Goal: Task Accomplishment & Management: Complete application form

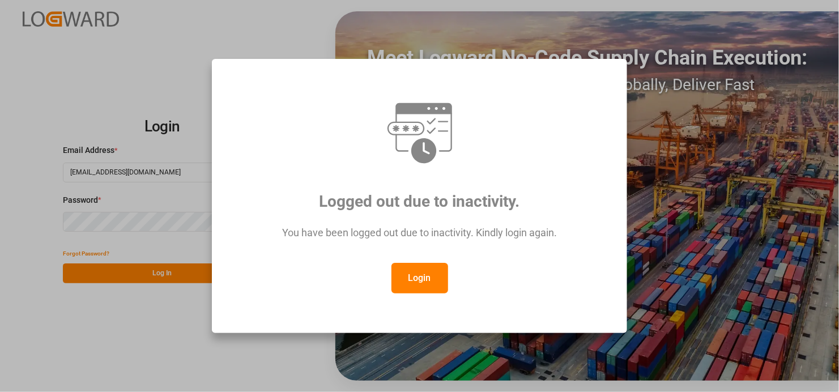
click at [412, 272] on button "Login" at bounding box center [419, 278] width 57 height 31
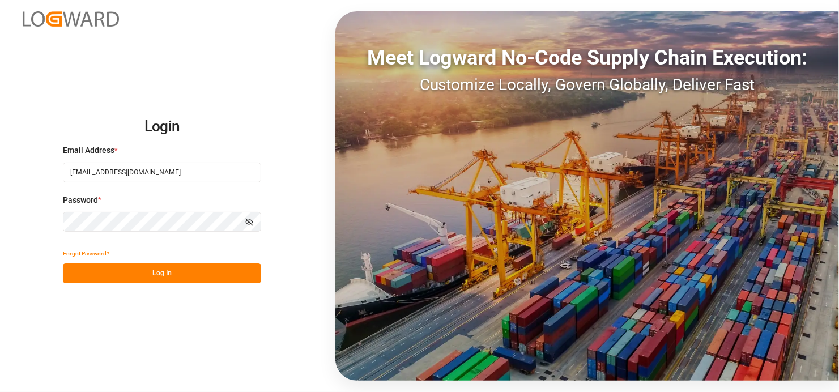
click at [178, 276] on button "Log In" at bounding box center [162, 273] width 198 height 20
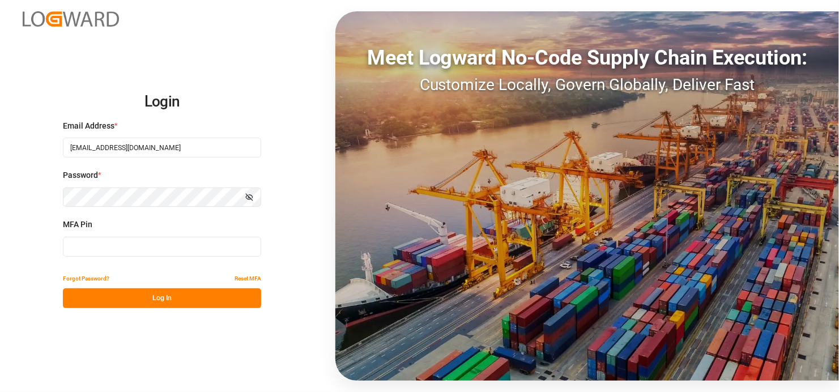
click at [138, 242] on input at bounding box center [162, 247] width 198 height 20
type input "124125"
click at [171, 302] on button "Log In" at bounding box center [162, 298] width 198 height 20
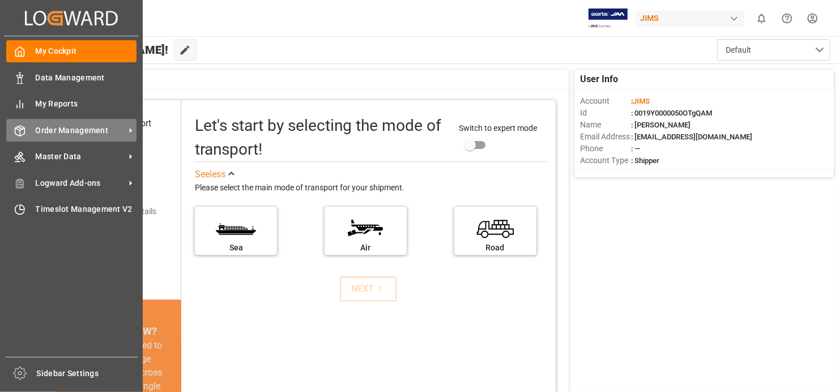
click at [110, 130] on span "Order Management" at bounding box center [80, 131] width 89 height 12
click at [79, 129] on span "Order Management" at bounding box center [80, 131] width 89 height 12
click at [125, 129] on icon at bounding box center [131, 131] width 12 height 12
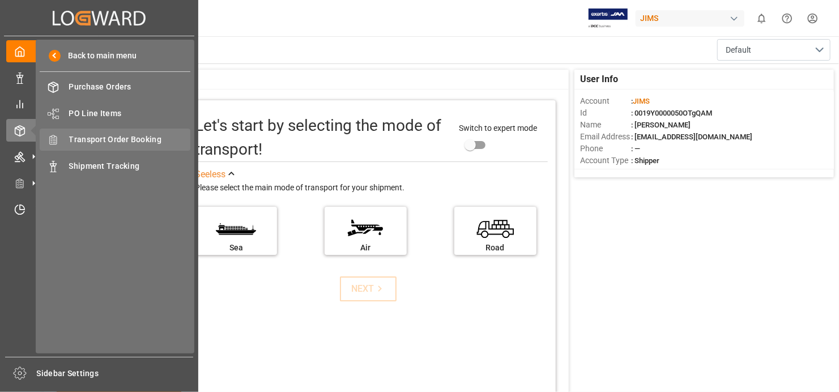
click at [124, 140] on span "Transport Order Booking" at bounding box center [130, 140] width 122 height 12
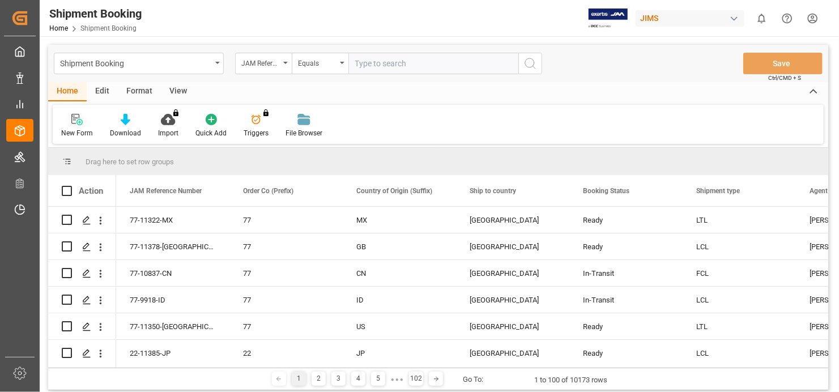
click at [79, 125] on div "New Form" at bounding box center [77, 125] width 49 height 25
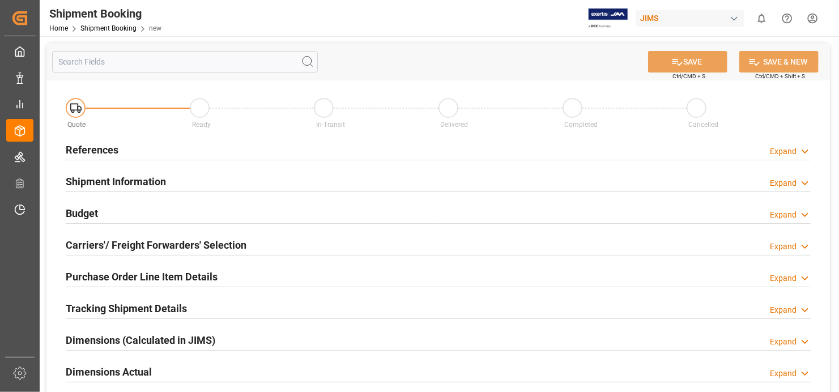
click at [101, 150] on h2 "References" at bounding box center [92, 149] width 53 height 15
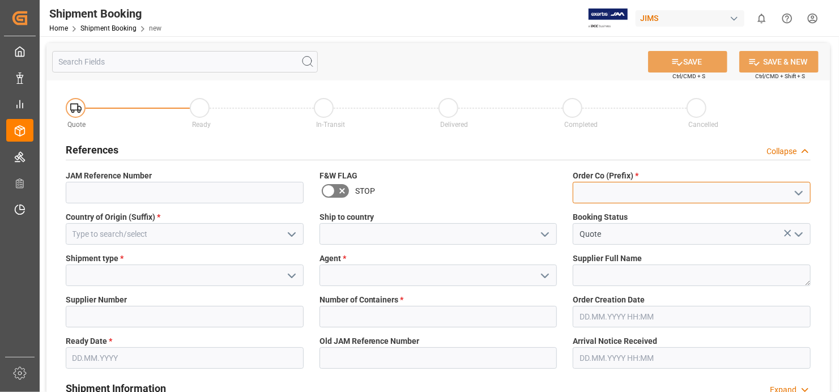
click at [640, 189] on input at bounding box center [692, 193] width 238 height 22
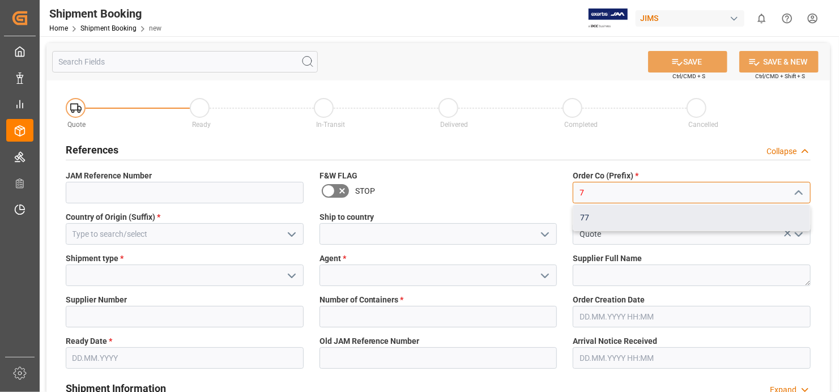
click at [622, 222] on div "77" at bounding box center [691, 217] width 237 height 25
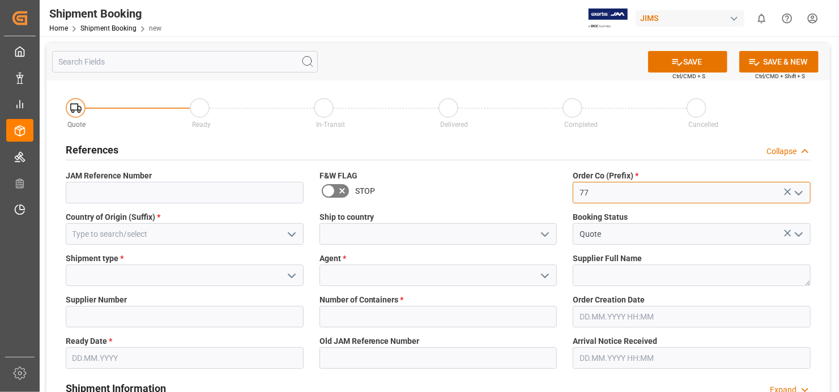
type input "77"
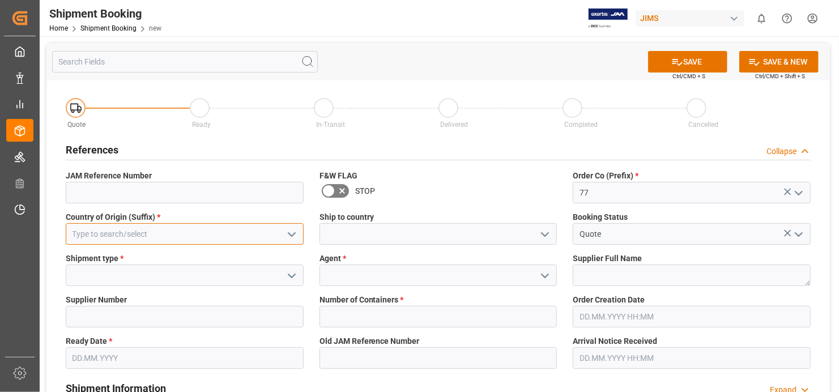
click at [166, 232] on input at bounding box center [185, 234] width 238 height 22
click at [240, 230] on input at bounding box center [185, 234] width 238 height 22
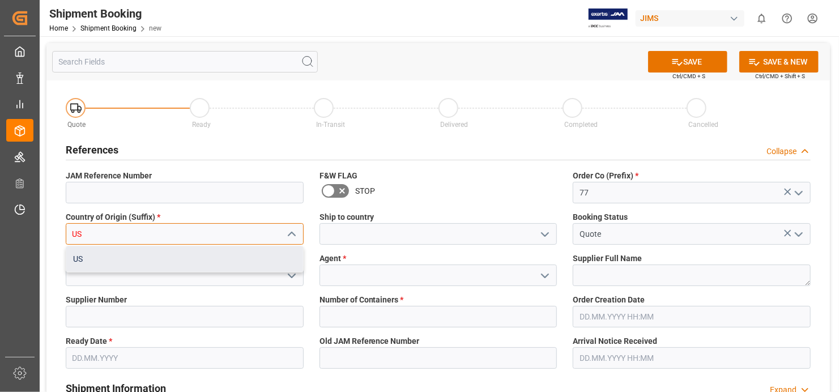
click at [178, 249] on div "US" at bounding box center [184, 258] width 237 height 25
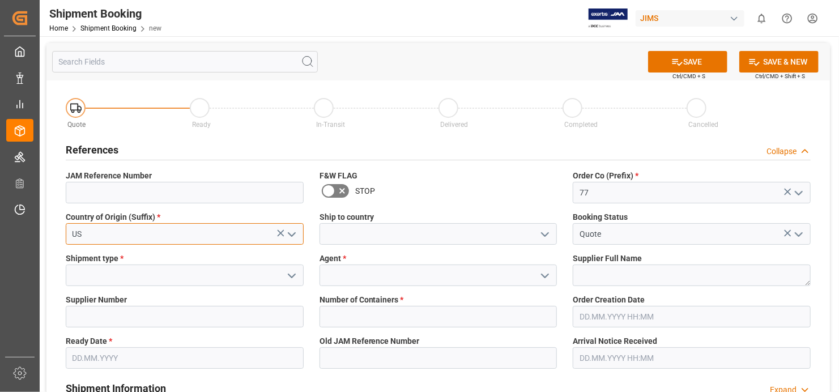
type input "US"
click at [635, 235] on input "Quote" at bounding box center [692, 234] width 238 height 22
click at [160, 280] on input at bounding box center [185, 276] width 238 height 22
click at [287, 271] on icon "open menu" at bounding box center [292, 276] width 14 height 14
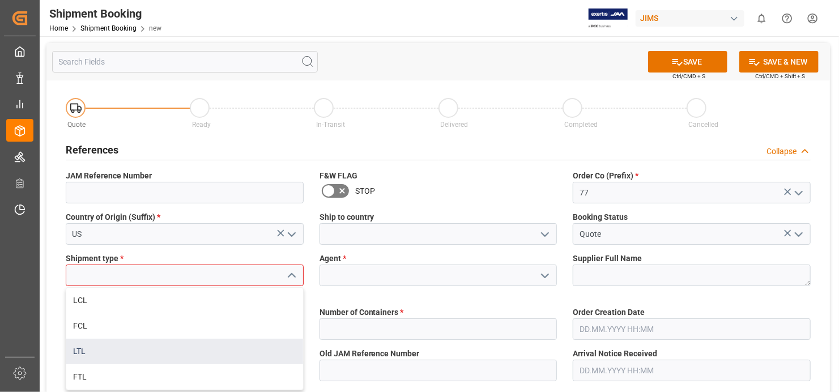
click at [209, 343] on div "LTL" at bounding box center [184, 351] width 237 height 25
type input "LTL"
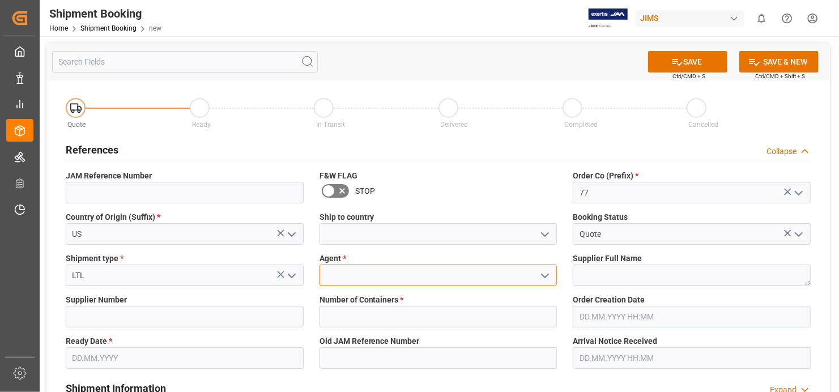
click at [428, 273] on input at bounding box center [438, 276] width 238 height 22
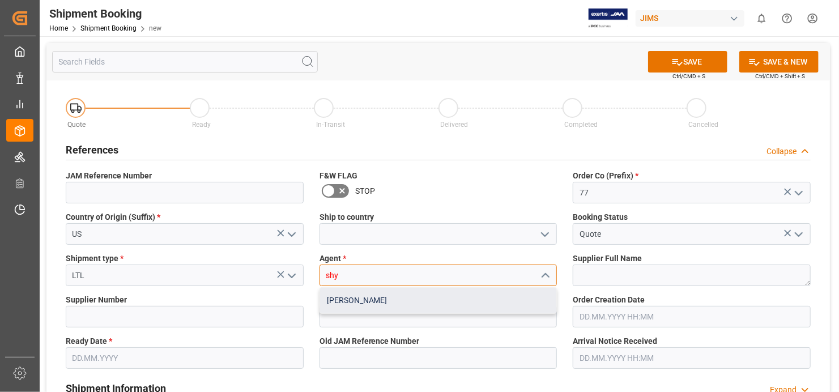
click at [417, 300] on div "[PERSON_NAME]" at bounding box center [438, 300] width 237 height 25
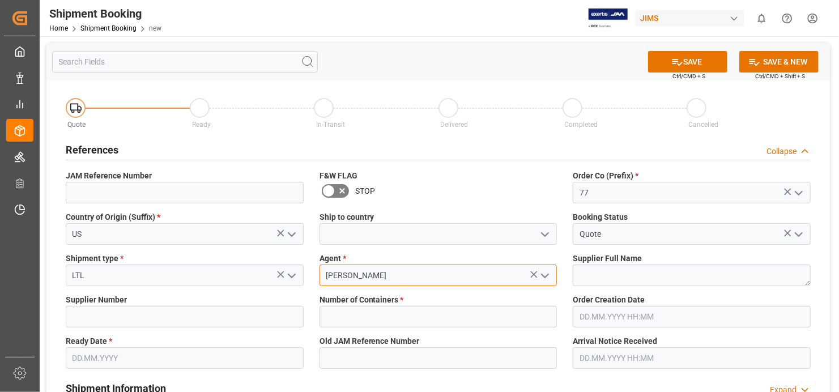
type input "[PERSON_NAME]"
click at [710, 276] on textarea at bounding box center [692, 276] width 238 height 22
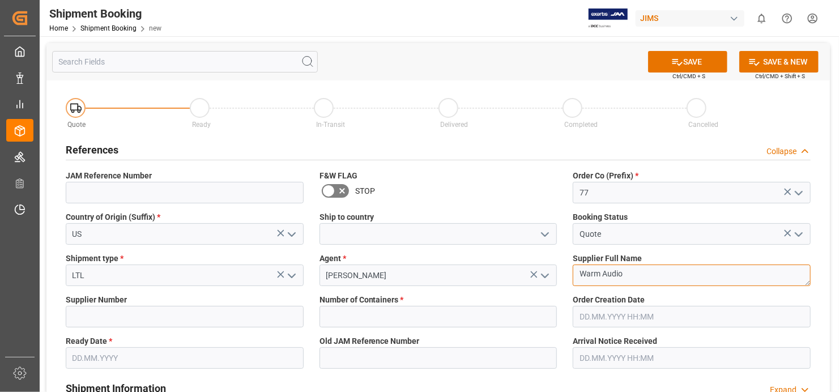
type textarea "Warm Audio"
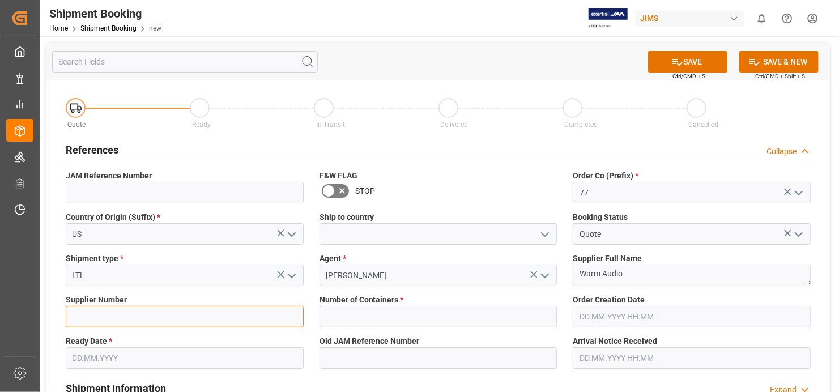
click at [228, 316] on input at bounding box center [185, 317] width 238 height 22
click at [217, 314] on input at bounding box center [185, 317] width 238 height 22
paste input "529486"
type input "529486"
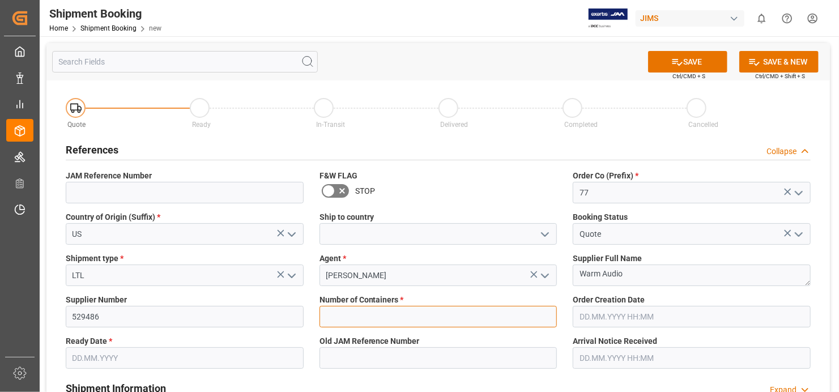
click at [483, 314] on input "text" at bounding box center [438, 317] width 238 height 22
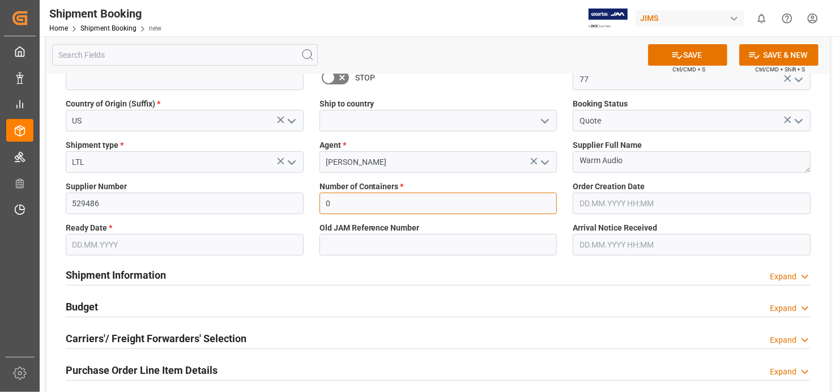
type input "0"
click at [289, 249] on input "text" at bounding box center [185, 245] width 238 height 22
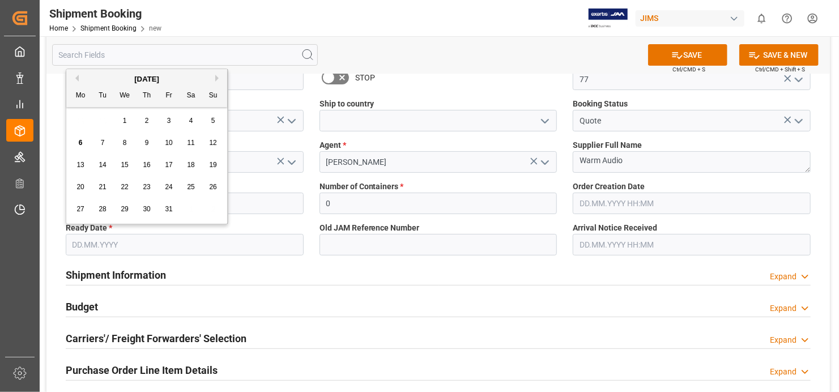
click at [75, 144] on div "6" at bounding box center [81, 144] width 14 height 14
type input "[DATE]"
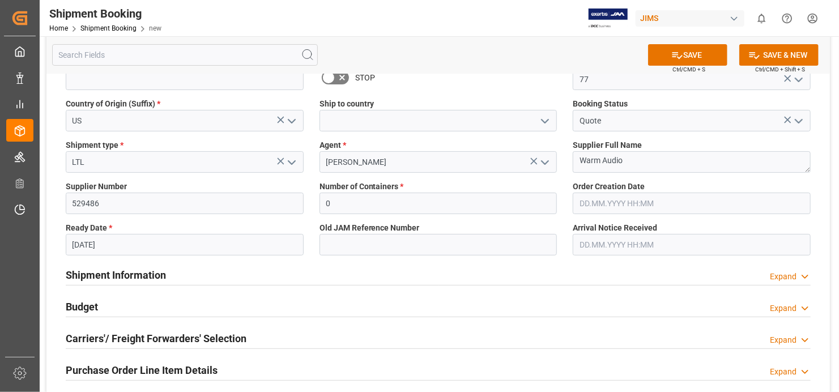
scroll to position [0, 0]
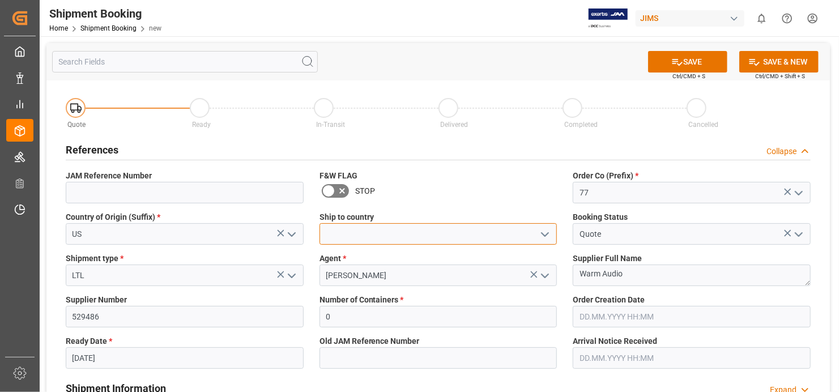
click at [482, 237] on input at bounding box center [438, 234] width 238 height 22
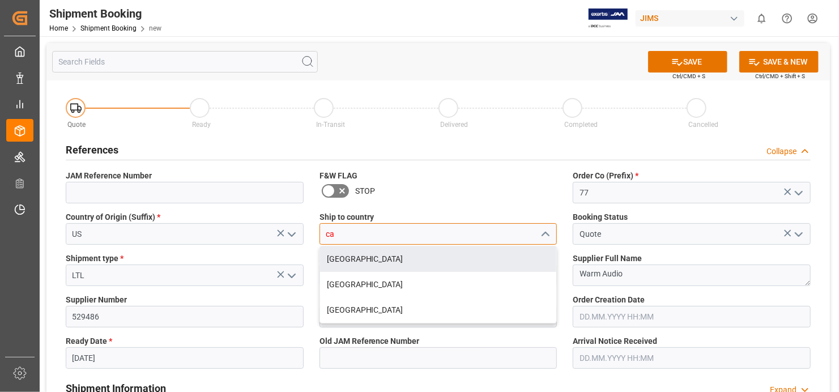
click at [466, 260] on div "[GEOGRAPHIC_DATA]" at bounding box center [438, 258] width 237 height 25
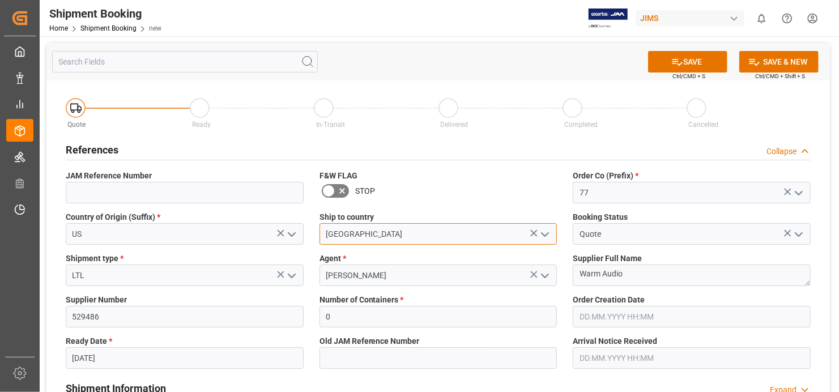
type input "[GEOGRAPHIC_DATA]"
click at [474, 203] on div "F&W FLAG STOP" at bounding box center [439, 186] width 254 height 41
click at [690, 58] on button "SAVE" at bounding box center [687, 62] width 79 height 22
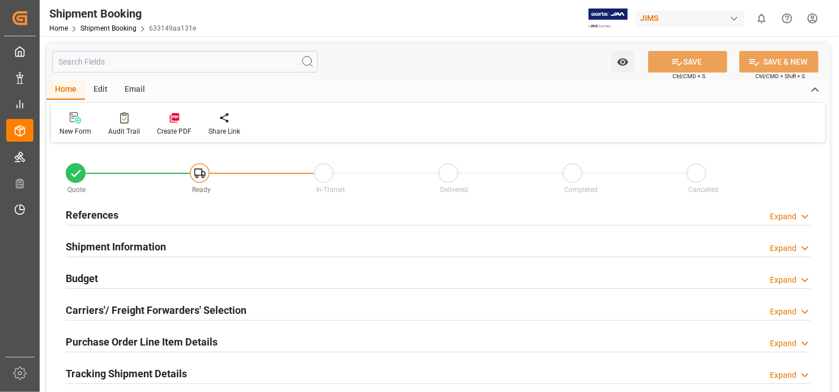
type input "0"
type input "[DATE]"
click at [103, 214] on h2 "References" at bounding box center [92, 214] width 53 height 15
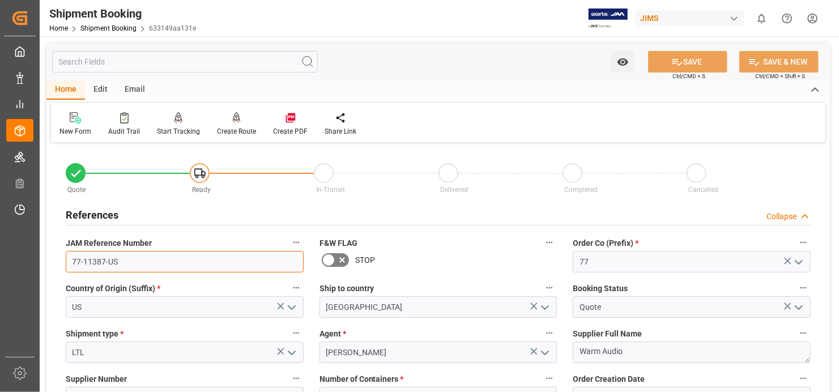
drag, startPoint x: 117, startPoint y: 263, endPoint x: 88, endPoint y: 267, distance: 29.2
